Goal: Task Accomplishment & Management: Manage account settings

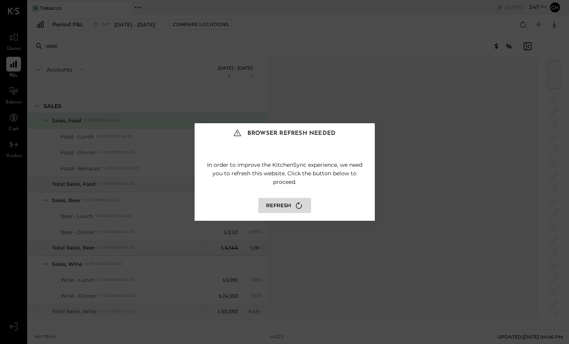
click at [270, 207] on button "Refresh" at bounding box center [284, 205] width 53 height 15
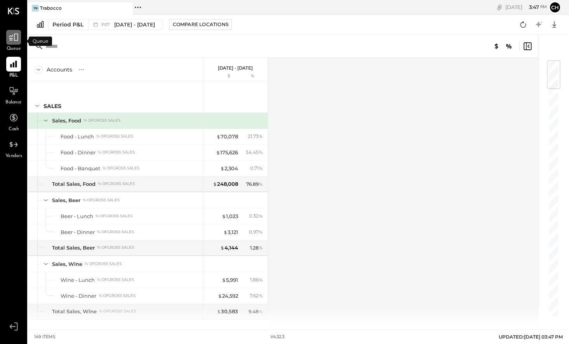
click at [16, 37] on icon at bounding box center [14, 37] width 10 height 10
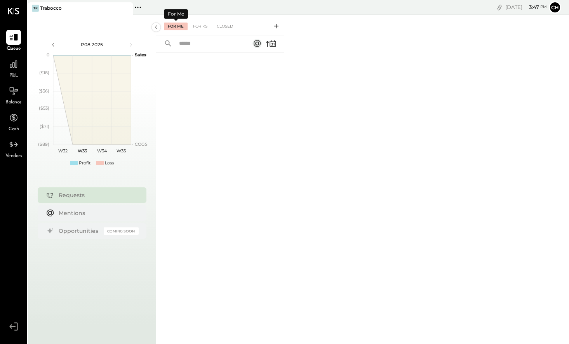
click at [177, 25] on div "For Me" at bounding box center [176, 27] width 24 height 8
click at [195, 25] on div "For KS" at bounding box center [200, 27] width 22 height 8
click at [226, 25] on div "Closed" at bounding box center [225, 27] width 24 height 8
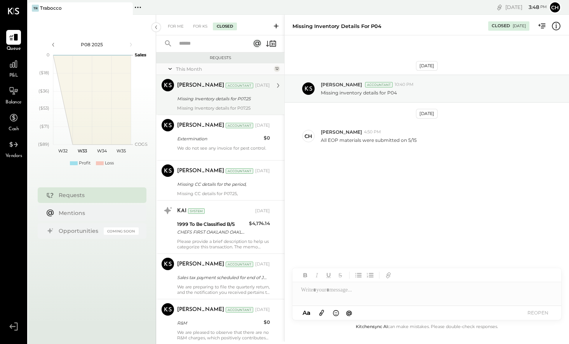
click at [227, 97] on div "Missing Inventory details for P07.25" at bounding box center [222, 99] width 91 height 8
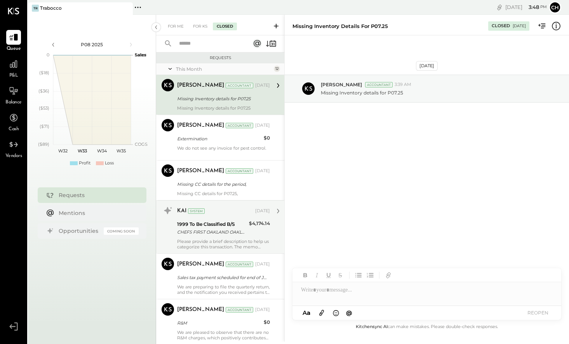
click at [218, 239] on div "Please provide a brief description to help us categorize this transaction. The …" at bounding box center [223, 244] width 93 height 11
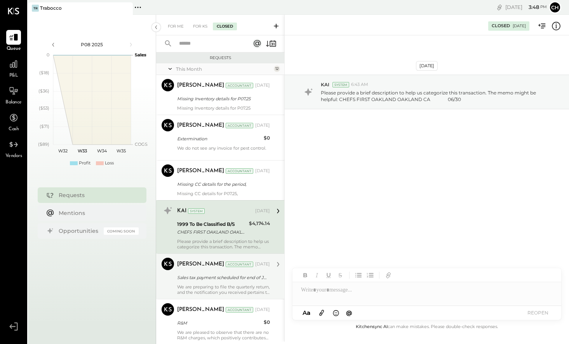
click at [213, 274] on div "Sales tax payment scheduled for end of July" at bounding box center [222, 278] width 91 height 8
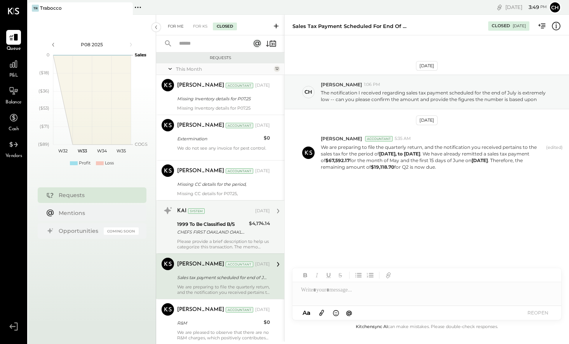
click at [173, 27] on div "For Me" at bounding box center [176, 27] width 24 height 8
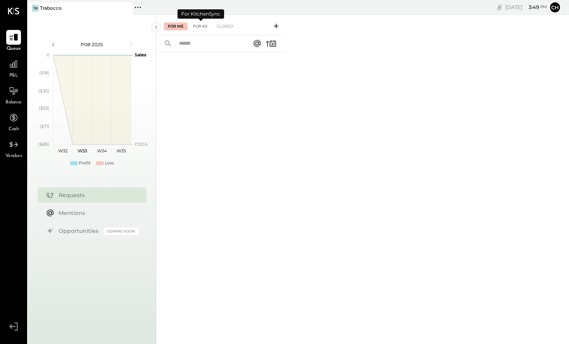
click at [197, 26] on div "For KS" at bounding box center [200, 27] width 22 height 8
click at [9, 91] on icon at bounding box center [14, 91] width 10 height 10
